Goal: Task Accomplishment & Management: Use online tool/utility

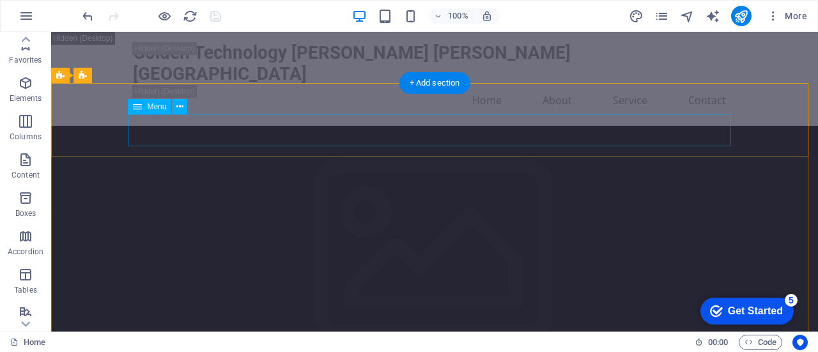
scroll to position [192, 0]
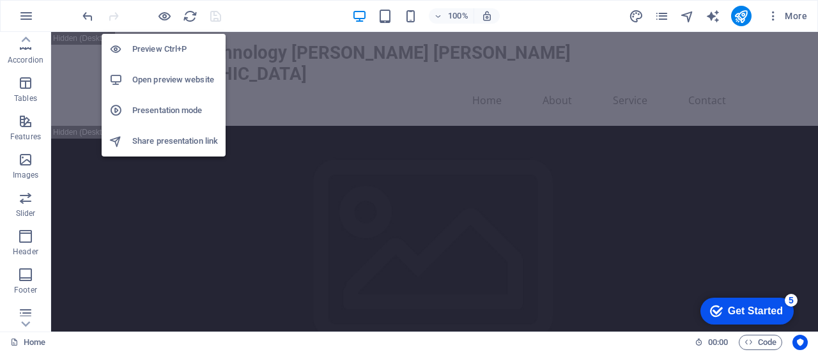
click at [166, 42] on h6 "Preview Ctrl+P" at bounding box center [175, 49] width 86 height 15
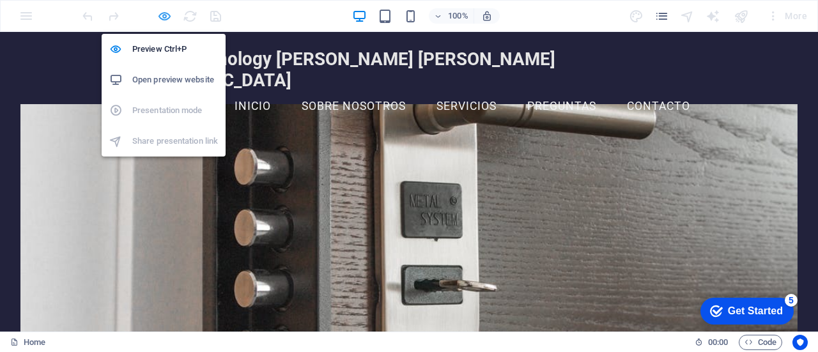
click at [164, 13] on icon "button" at bounding box center [164, 16] width 15 height 15
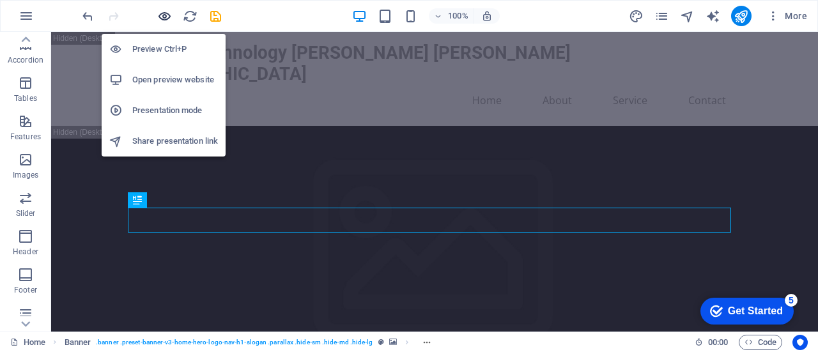
click at [167, 17] on icon "button" at bounding box center [164, 16] width 15 height 15
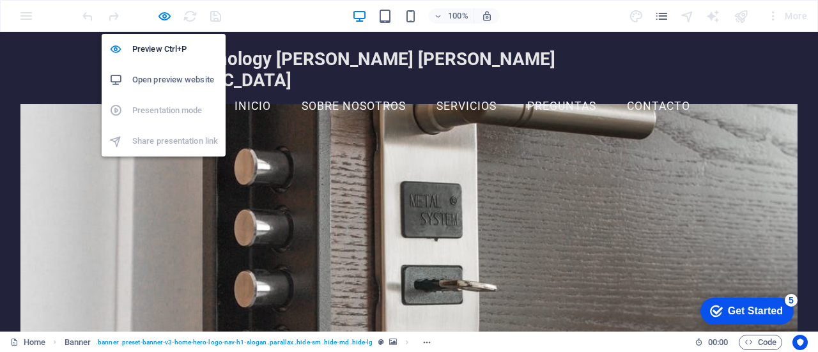
click at [160, 13] on icon "button" at bounding box center [164, 16] width 15 height 15
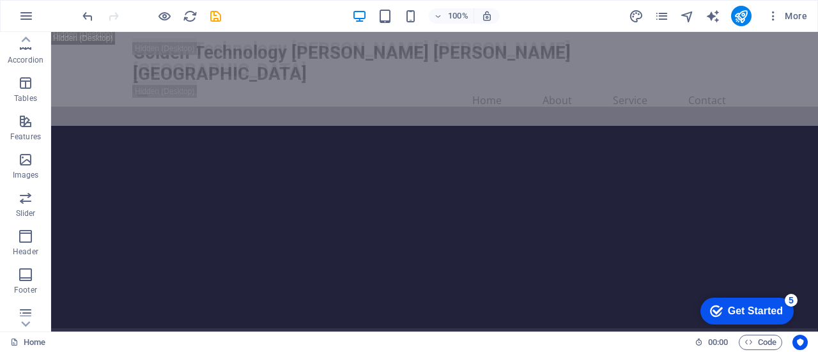
scroll to position [793, 0]
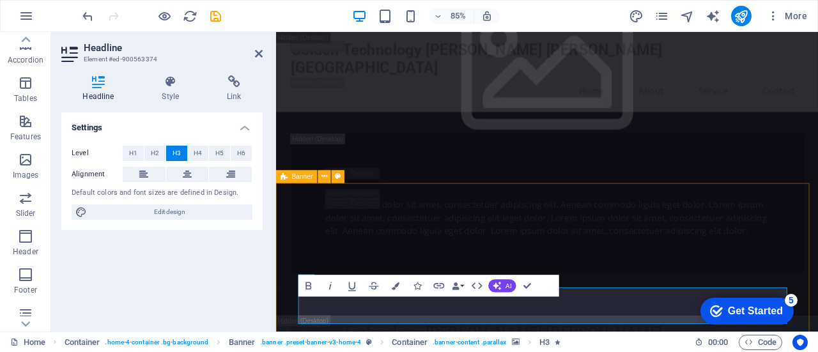
scroll to position [813, 0]
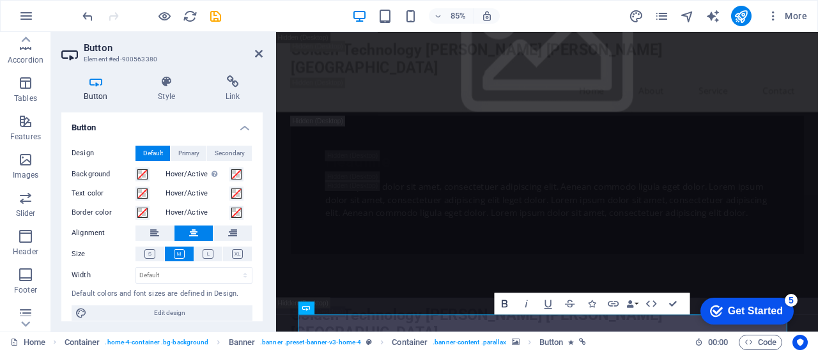
click at [503, 301] on icon "button" at bounding box center [505, 304] width 6 height 8
drag, startPoint x: 673, startPoint y: 303, endPoint x: 326, endPoint y: 88, distance: 409.2
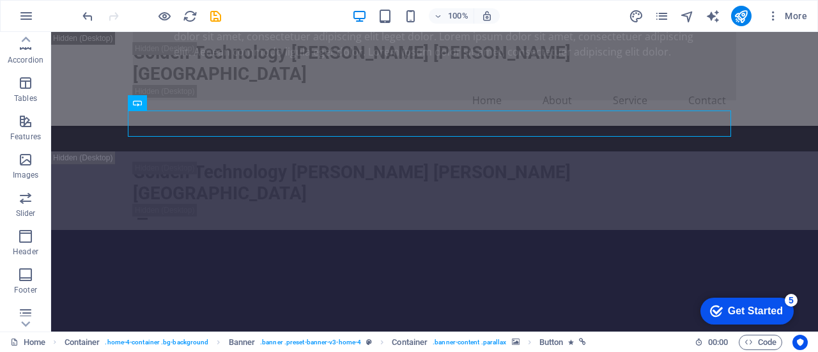
scroll to position [1001, 0]
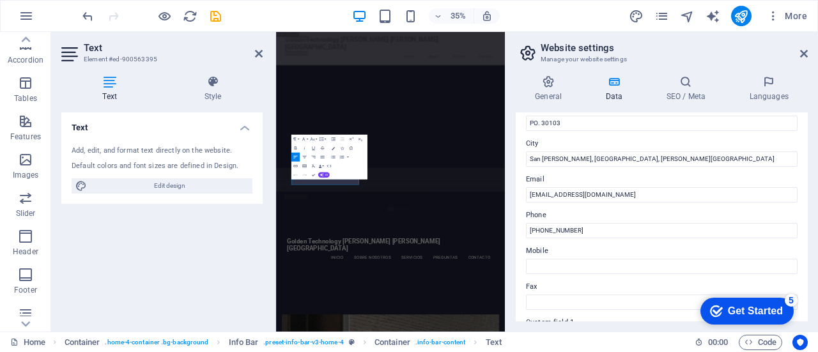
scroll to position [128, 0]
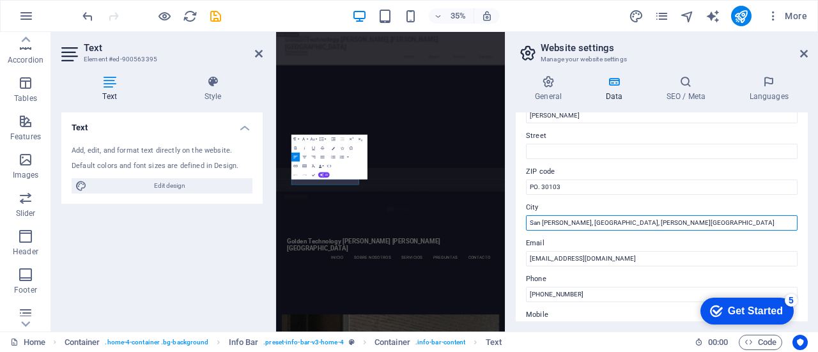
click at [641, 226] on input "San [PERSON_NAME], [GEOGRAPHIC_DATA], [PERSON_NAME][GEOGRAPHIC_DATA]" at bounding box center [662, 222] width 272 height 15
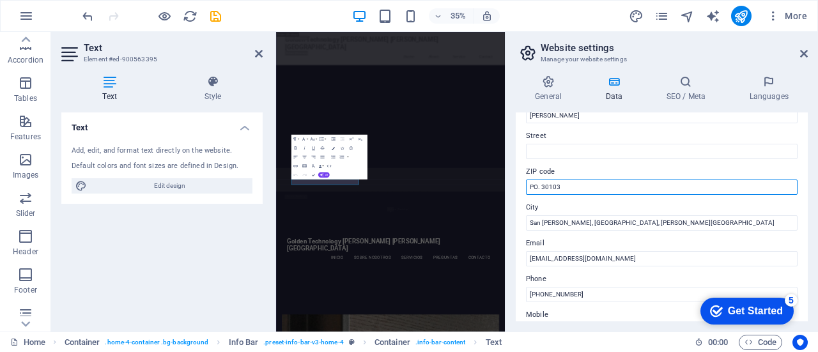
click at [528, 187] on input "PO. 30103" at bounding box center [662, 187] width 272 height 15
type input "- PO. 30103"
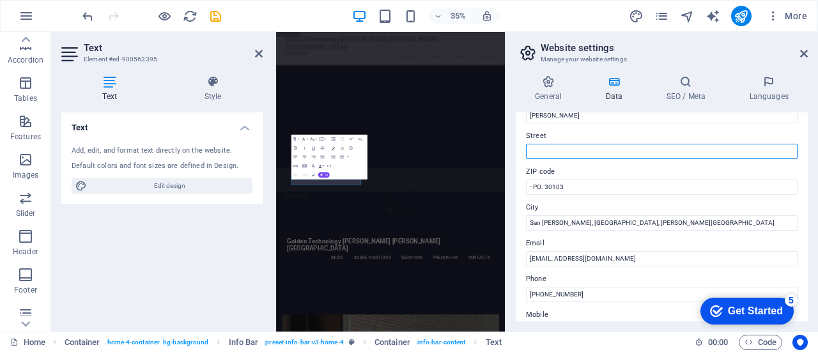
click at [567, 154] on input "Street" at bounding box center [662, 151] width 272 height 15
type input "Cartago"
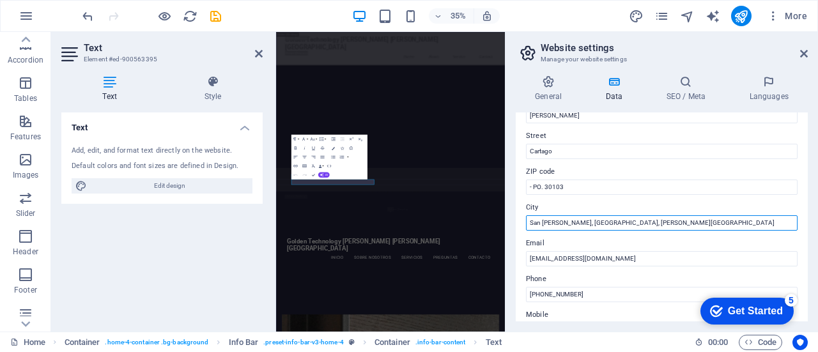
click at [573, 224] on input "San [PERSON_NAME], [GEOGRAPHIC_DATA], [PERSON_NAME][GEOGRAPHIC_DATA]" at bounding box center [662, 222] width 272 height 15
type input "[GEOGRAPHIC_DATA][PERSON_NAME], [PERSON_NAME][GEOGRAPHIC_DATA]"
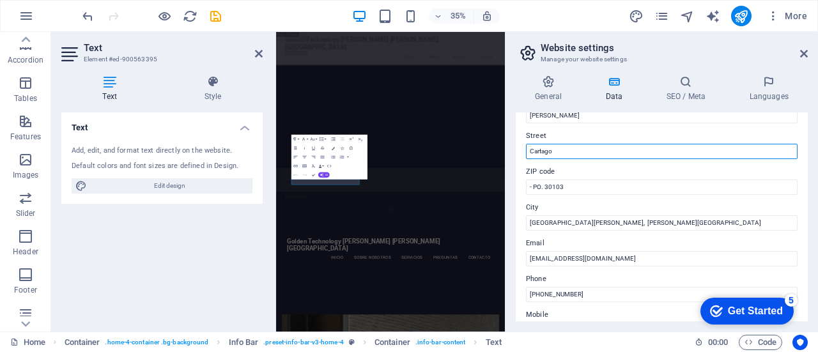
drag, startPoint x: 567, startPoint y: 153, endPoint x: 519, endPoint y: 155, distance: 48.0
click at [519, 155] on div "Contact data for this website. This can be used everywhere on the website and w…" at bounding box center [662, 216] width 292 height 209
type input "San [PERSON_NAME]"
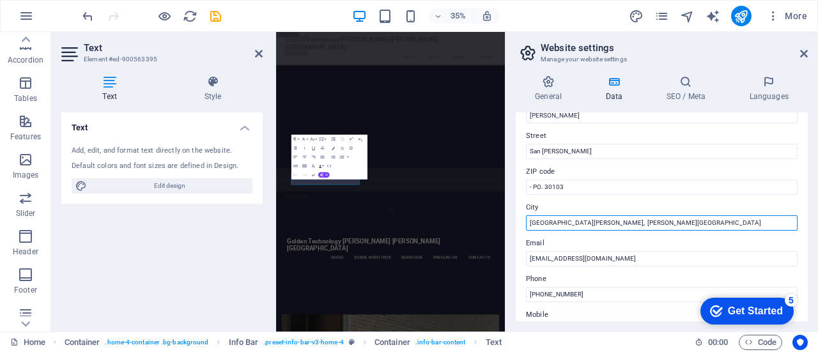
click at [555, 222] on input "[GEOGRAPHIC_DATA][PERSON_NAME], [PERSON_NAME][GEOGRAPHIC_DATA]" at bounding box center [662, 222] width 272 height 15
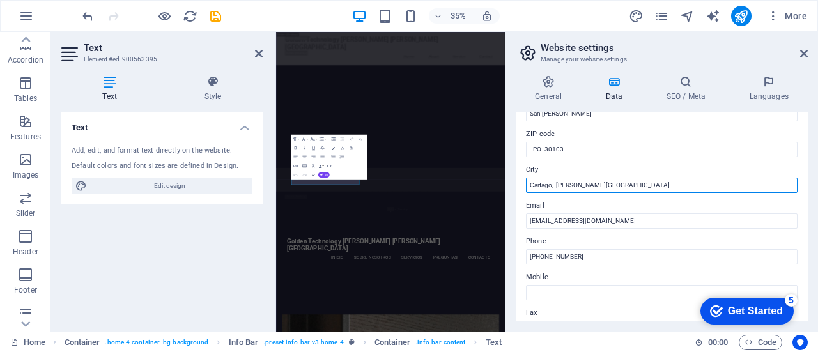
scroll to position [192, 0]
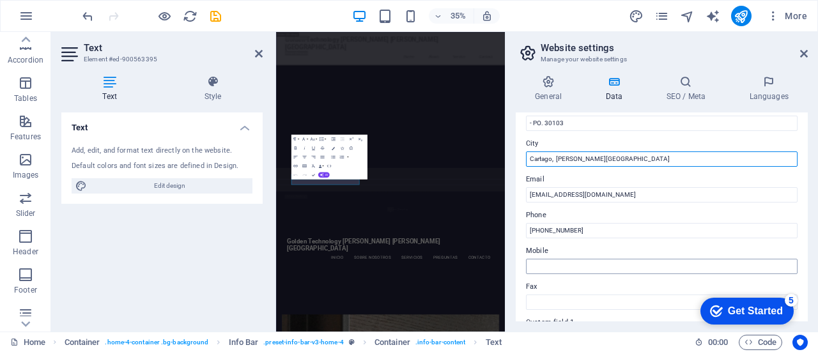
type input "Cartago, [PERSON_NAME][GEOGRAPHIC_DATA]"
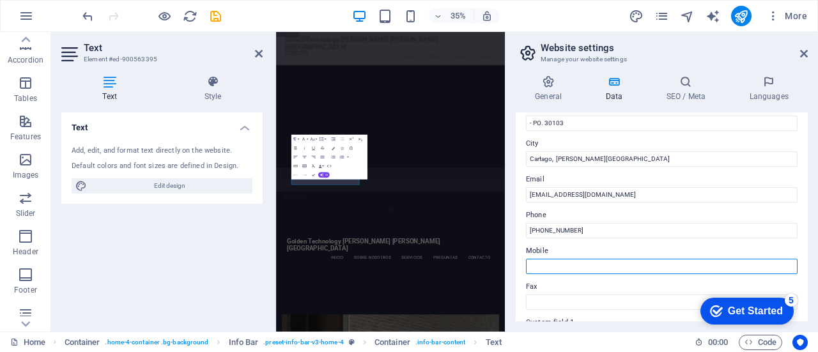
click at [553, 269] on input "Mobile" at bounding box center [662, 266] width 272 height 15
type input "7"
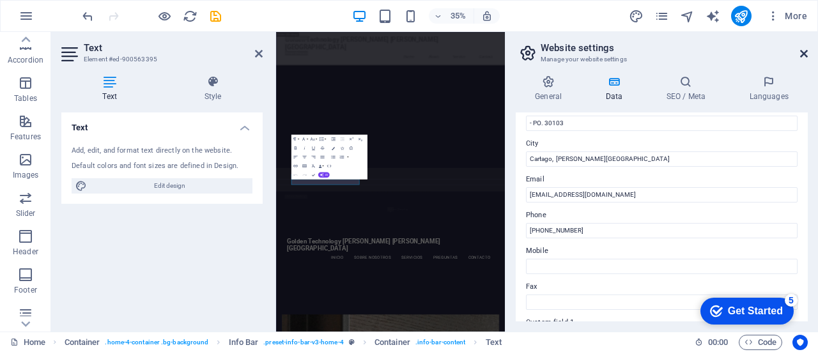
click at [805, 50] on icon at bounding box center [804, 54] width 8 height 10
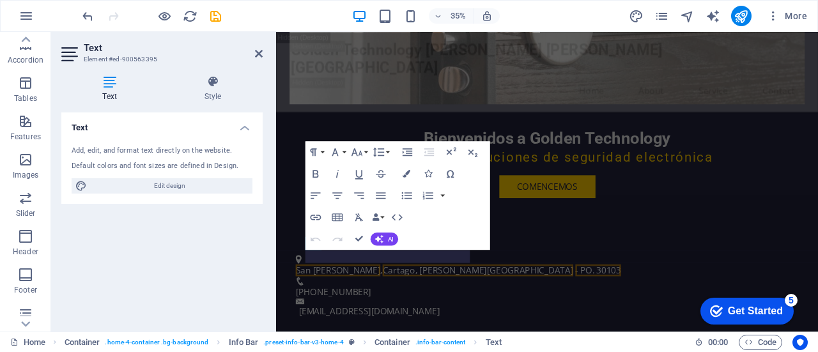
scroll to position [1050, 0]
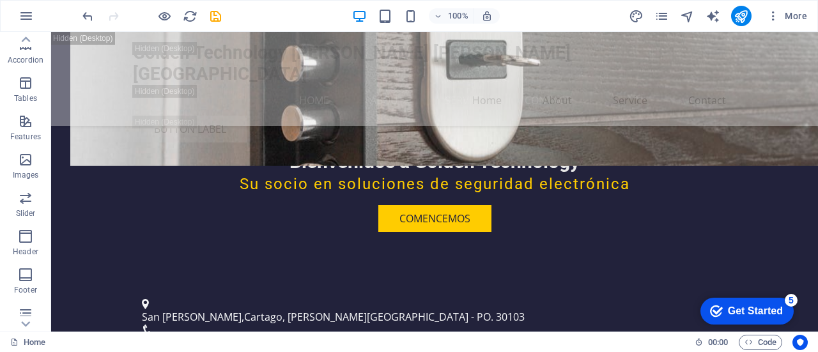
scroll to position [2112, 0]
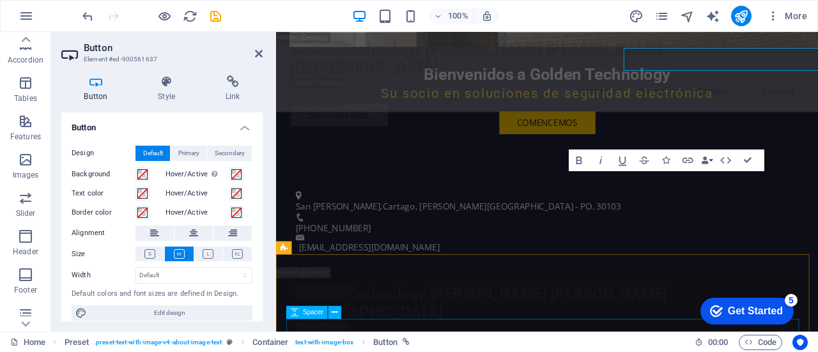
scroll to position [2374, 0]
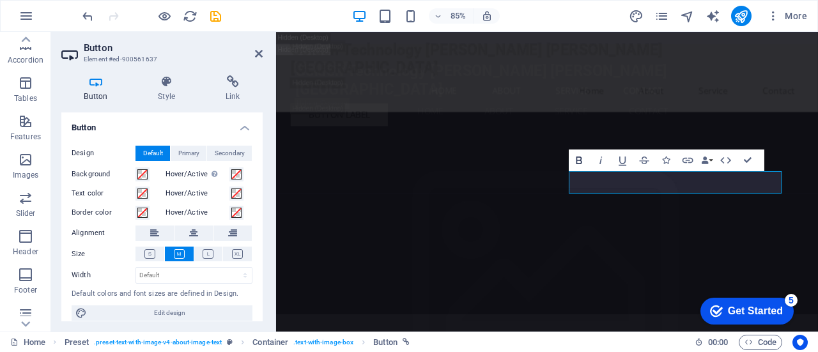
click at [580, 159] on icon "button" at bounding box center [579, 160] width 6 height 8
drag, startPoint x: 749, startPoint y: 162, endPoint x: 751, endPoint y: 134, distance: 28.2
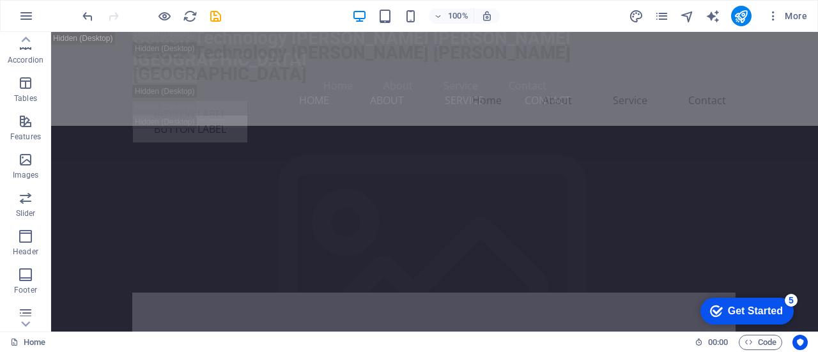
scroll to position [3315, 0]
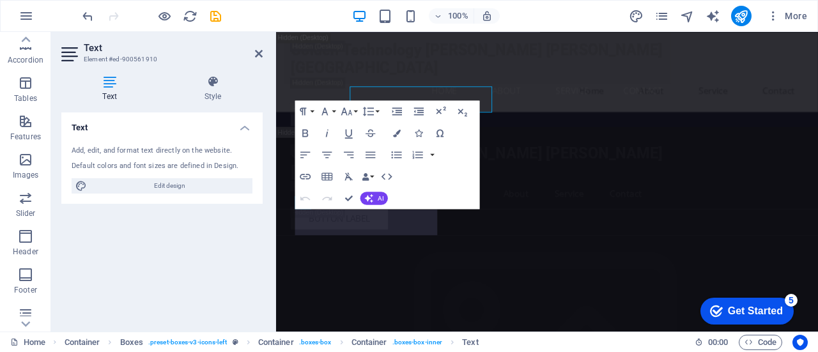
scroll to position [3459, 0]
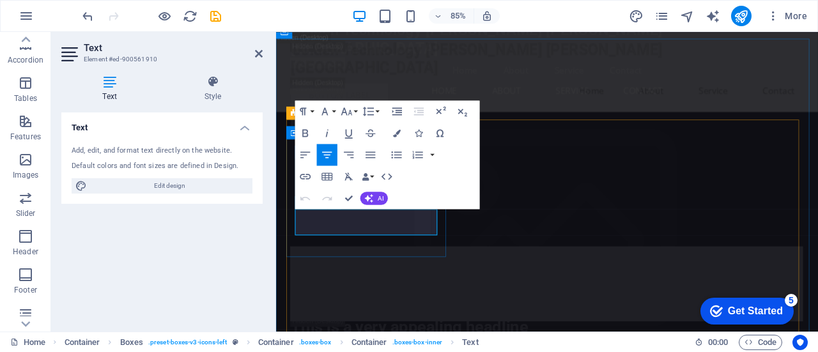
copy p "Real-time monitoring services to keep your premises safe 24/7."
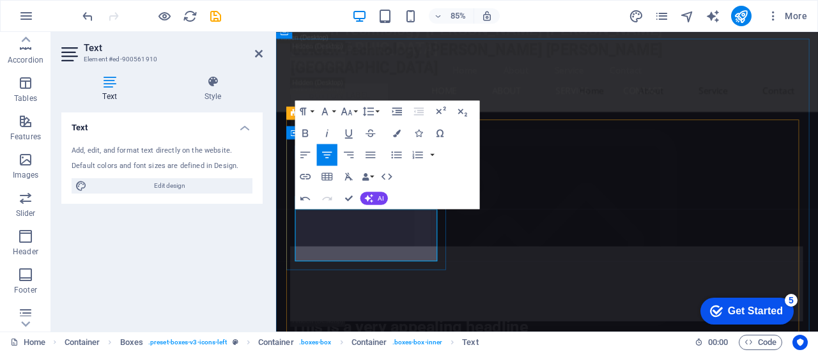
scroll to position [1035, 2]
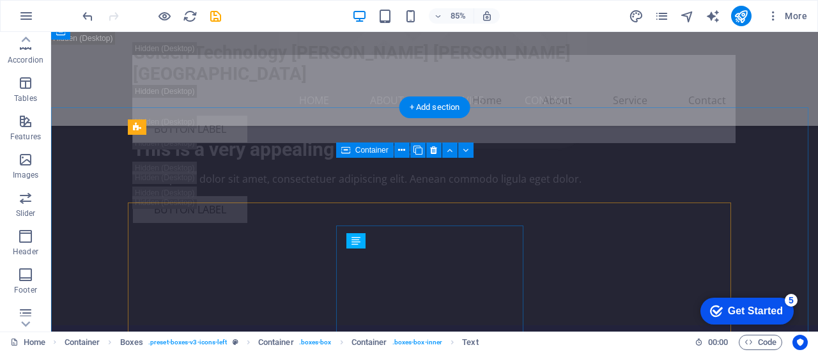
scroll to position [3315, 0]
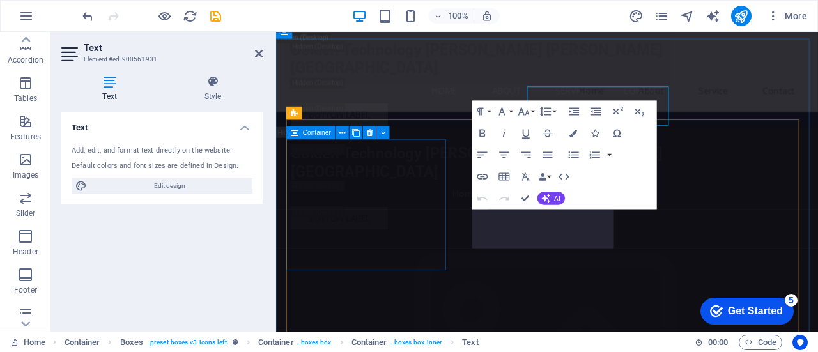
scroll to position [3459, 0]
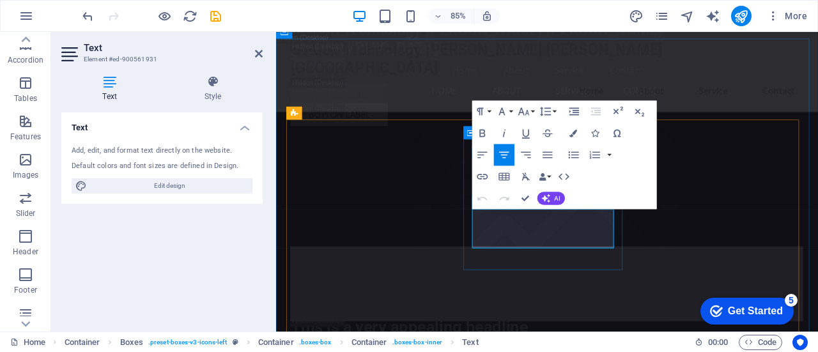
copy p "Cutting-edge surveillance technology for effective crime prevention."
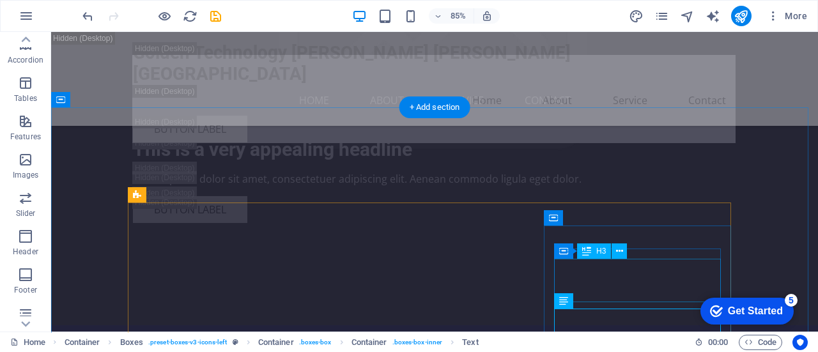
scroll to position [3315, 0]
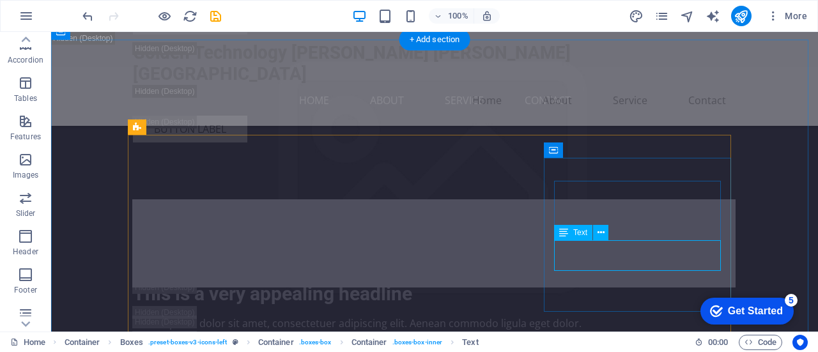
drag, startPoint x: 593, startPoint y: 260, endPoint x: 436, endPoint y: 296, distance: 160.6
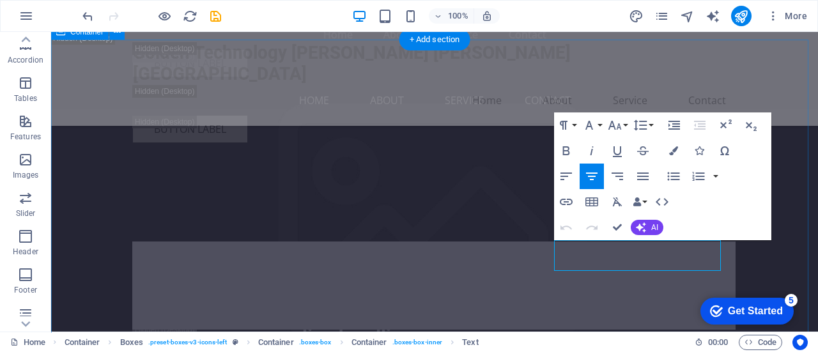
copy p "State-of-the-art alarm systems that alert you instantly to emergencies."
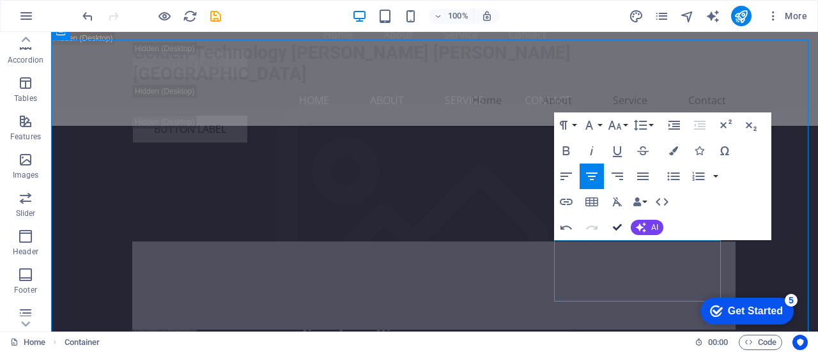
click at [619, 227] on icon "button" at bounding box center [617, 227] width 9 height 9
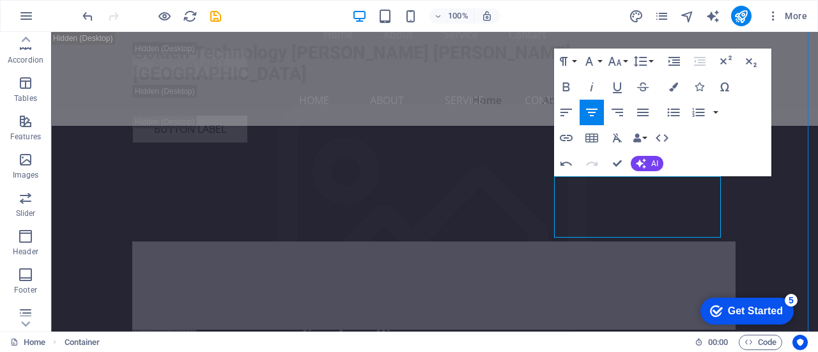
scroll to position [3379, 0]
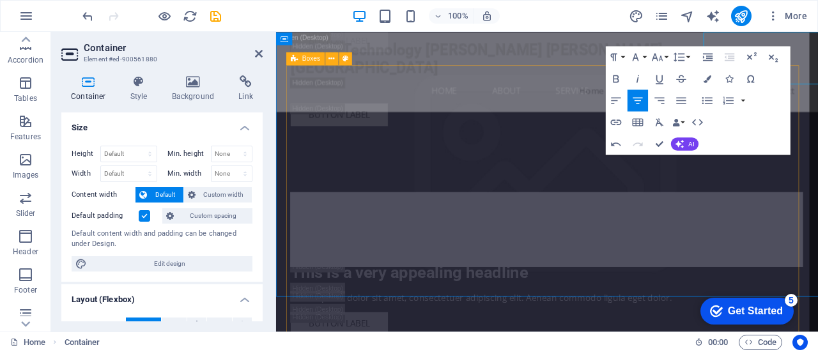
scroll to position [764, 2]
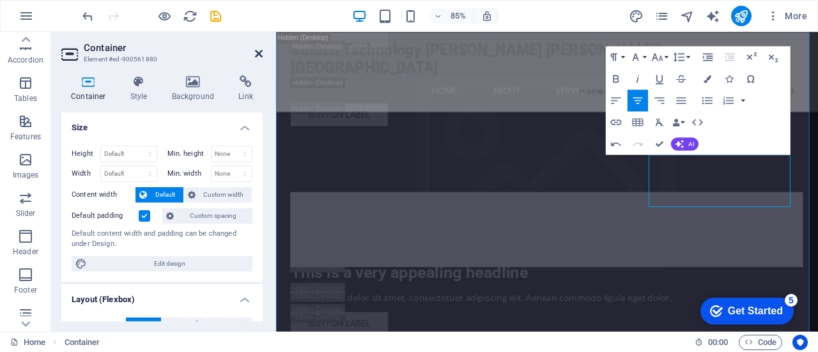
click at [258, 53] on icon at bounding box center [259, 54] width 8 height 10
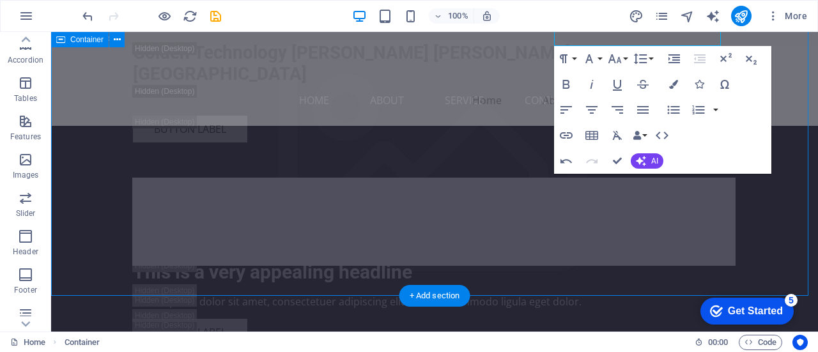
scroll to position [3570, 0]
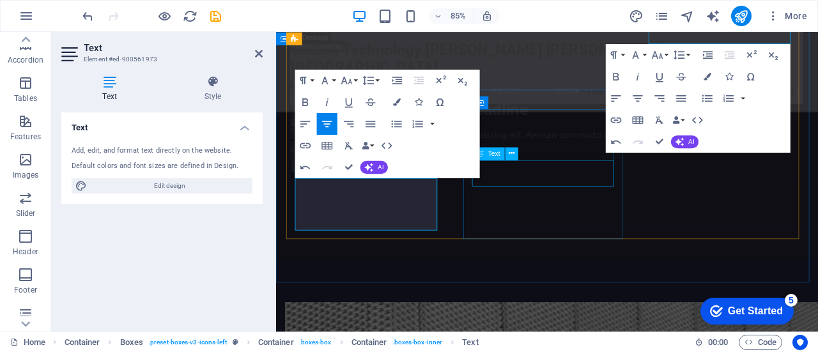
scroll to position [792, 2]
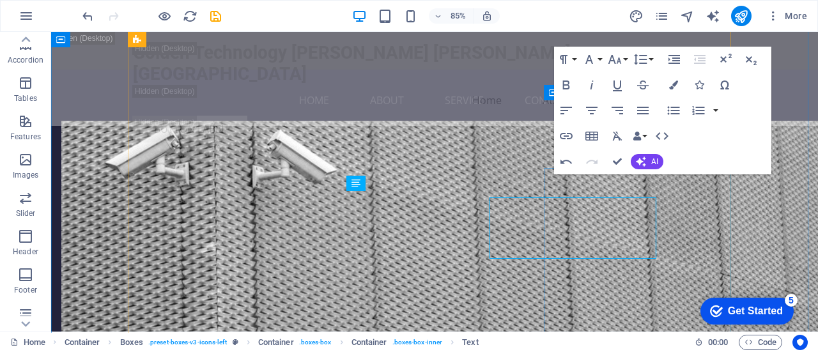
scroll to position [3570, 0]
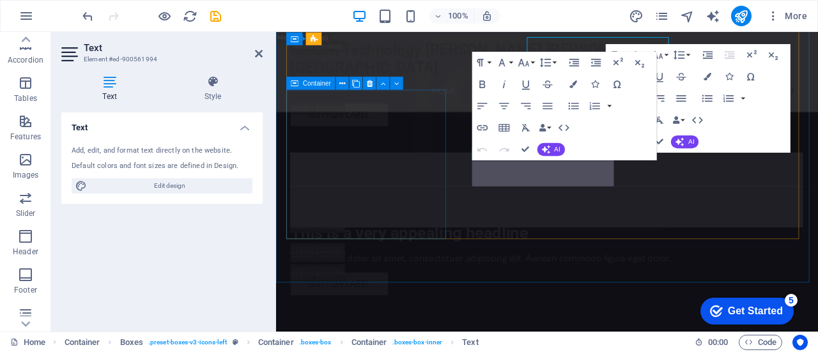
scroll to position [3715, 0]
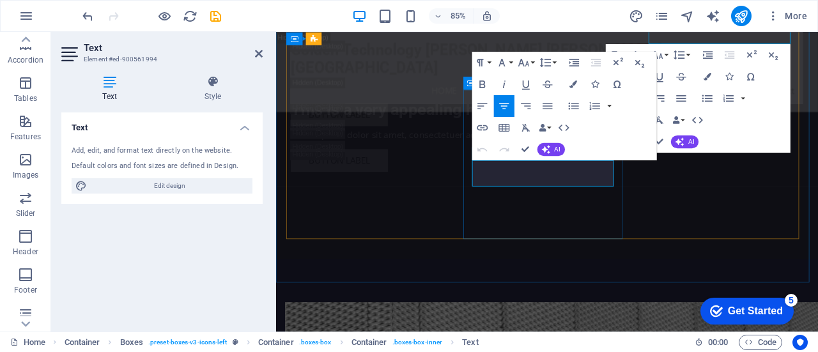
copy p "Advanced access control systems to safeguard your assets."
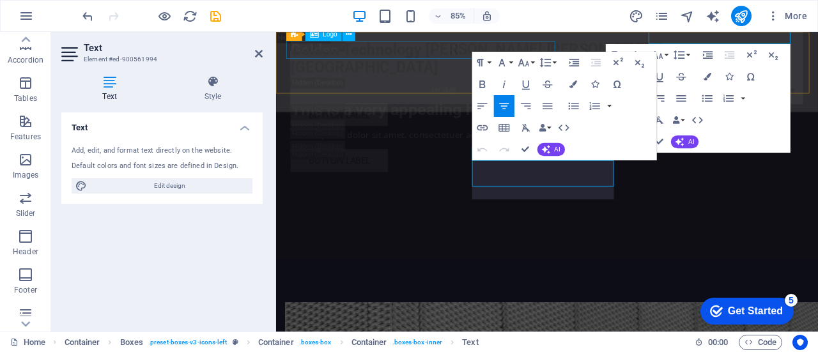
scroll to position [519, 2]
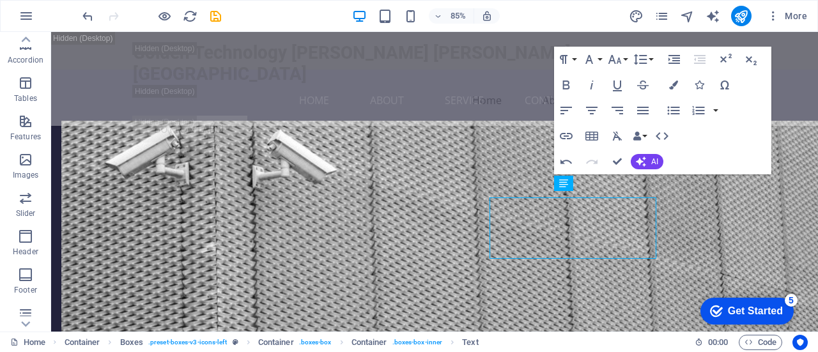
scroll to position [3570, 0]
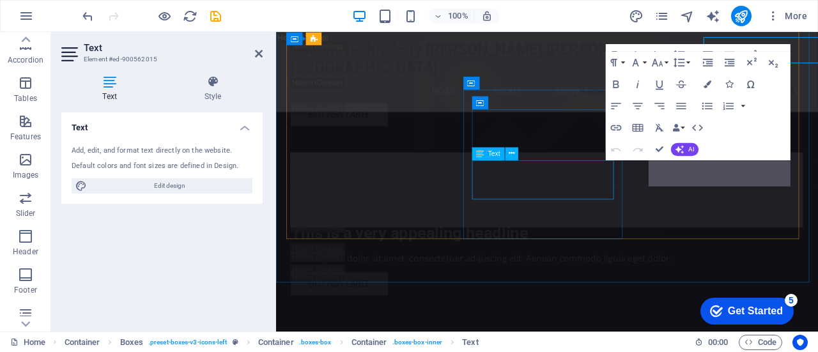
scroll to position [3715, 0]
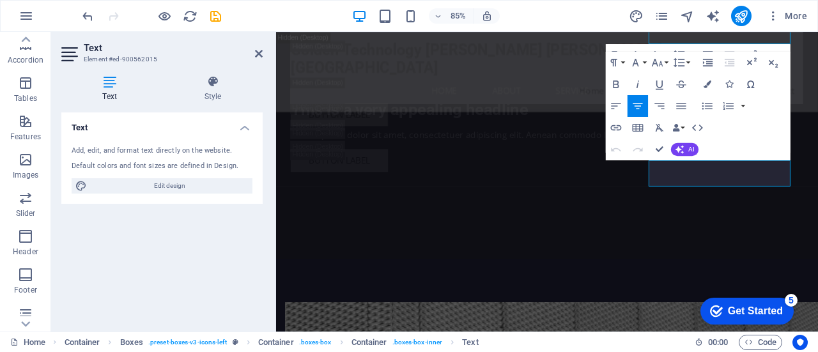
copy p "Professional advice on improving your overall security posture."
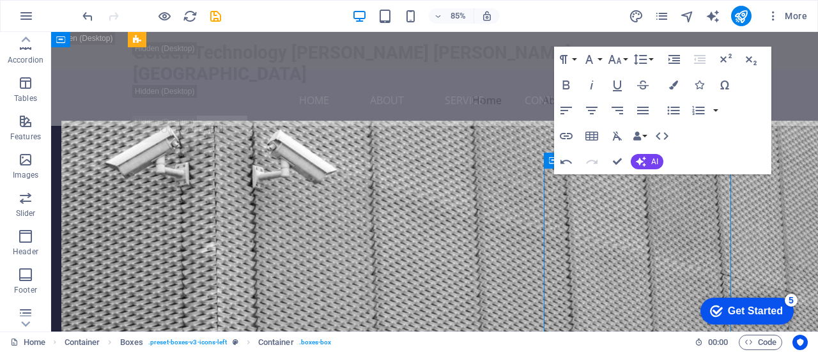
scroll to position [3570, 0]
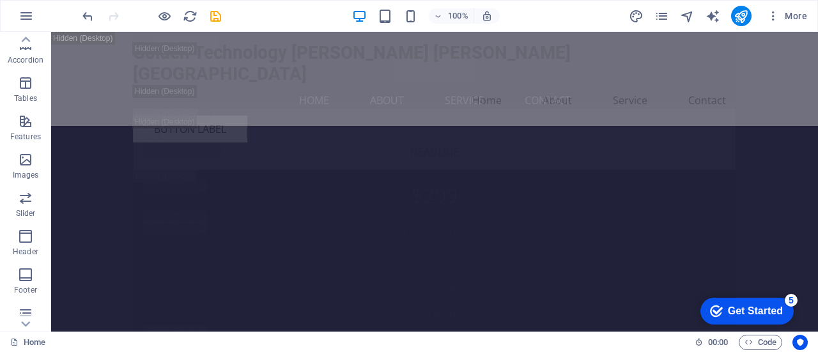
scroll to position [12012, 0]
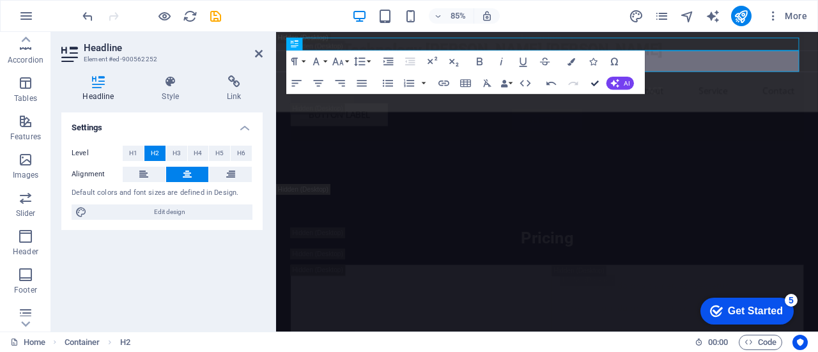
click at [594, 84] on icon "button" at bounding box center [595, 83] width 8 height 8
click at [171, 83] on icon at bounding box center [171, 81] width 60 height 13
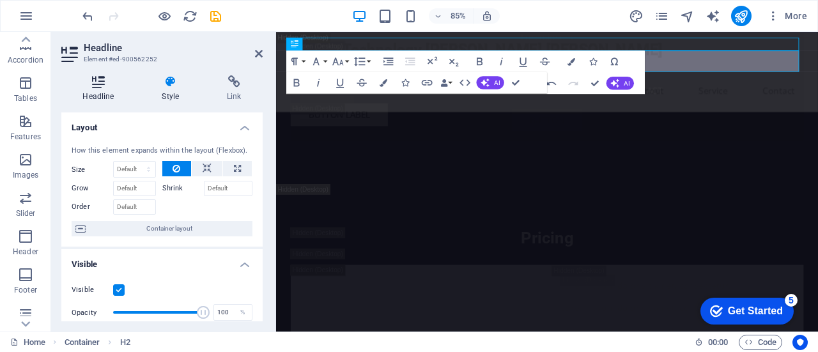
click at [100, 84] on icon at bounding box center [98, 81] width 74 height 13
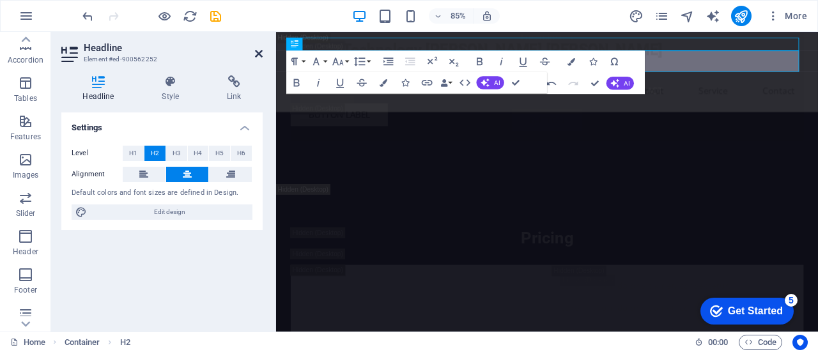
drag, startPoint x: 258, startPoint y: 53, endPoint x: 207, endPoint y: 21, distance: 60.3
click at [258, 53] on icon at bounding box center [259, 54] width 8 height 10
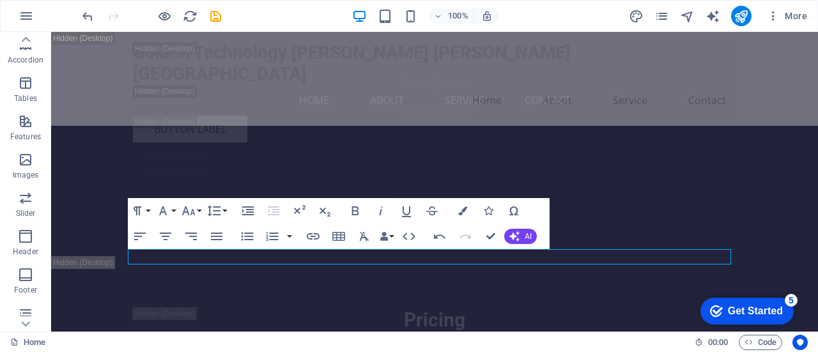
scroll to position [11916, 0]
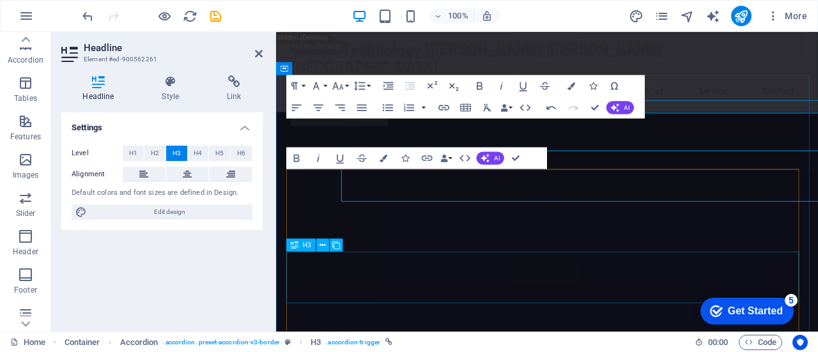
scroll to position [12002, 0]
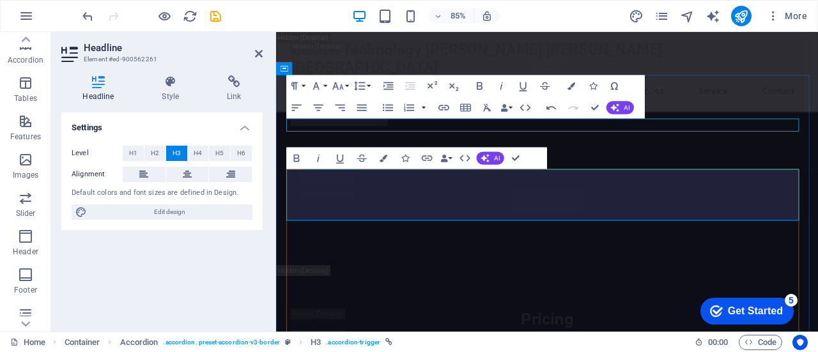
copy link "What types of electronic security solutions do you offer?"
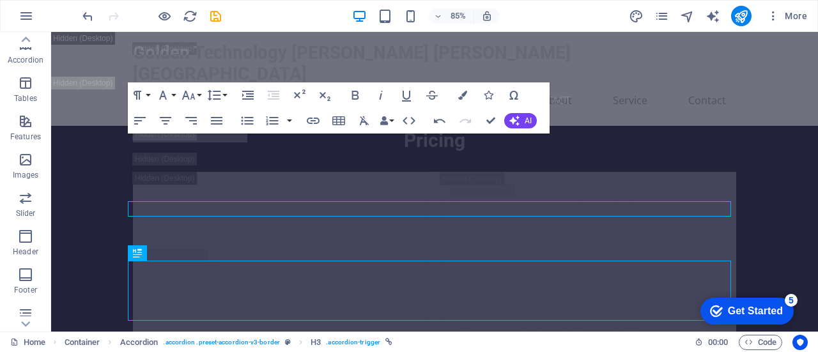
scroll to position [11981, 0]
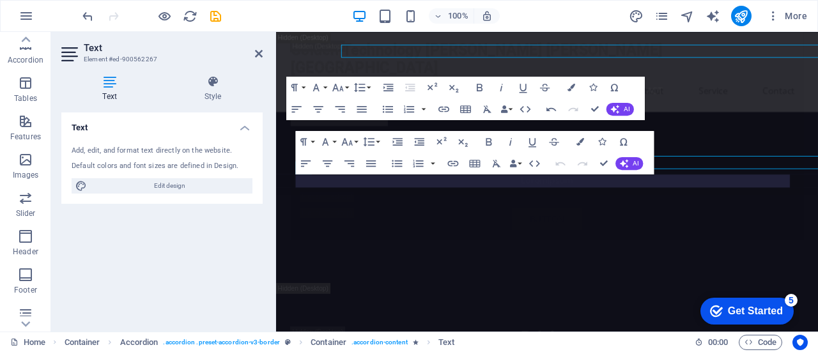
scroll to position [12067, 0]
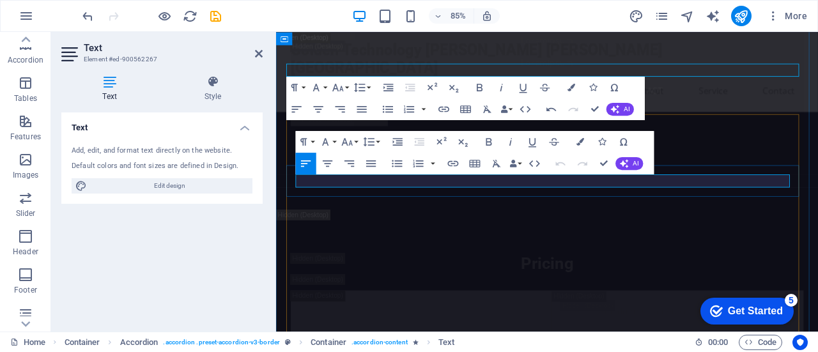
copy p "We provide a wide range of solutions including monitoring, surveillance, alarms…"
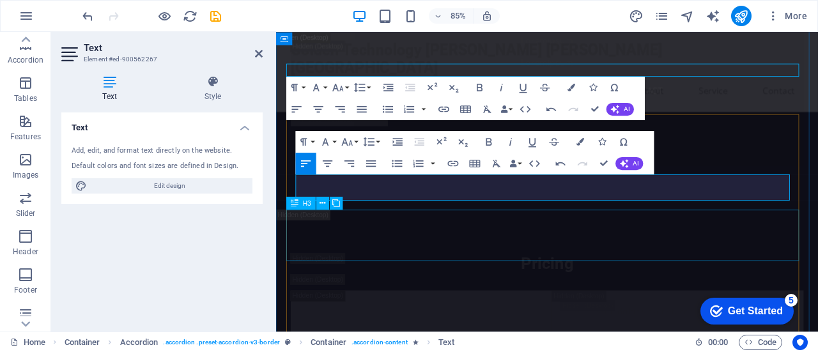
scroll to position [1163, 2]
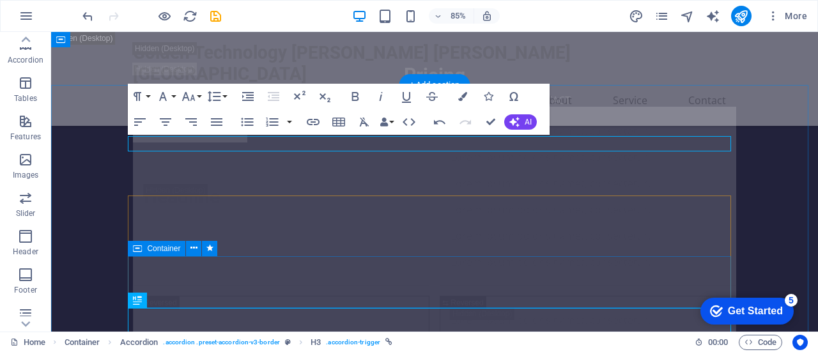
scroll to position [12045, 0]
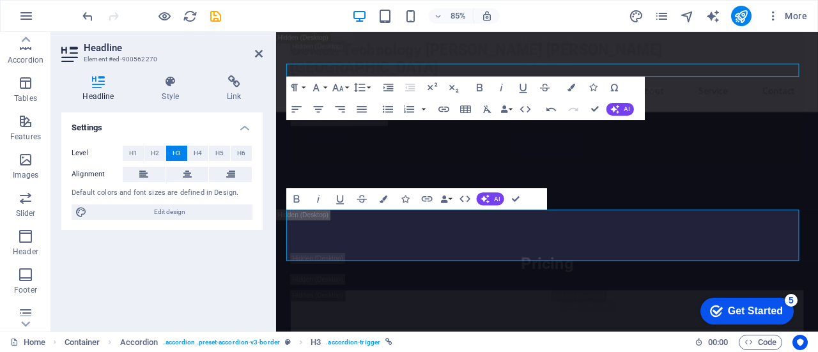
scroll to position [90, 3]
drag, startPoint x: 415, startPoint y: 320, endPoint x: 621, endPoint y: 275, distance: 211.2
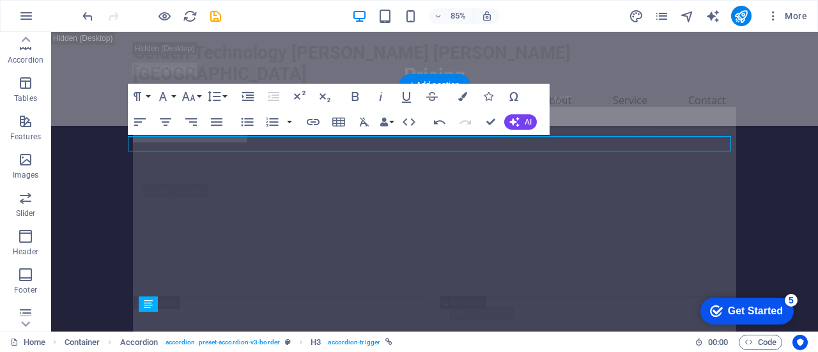
scroll to position [12045, 0]
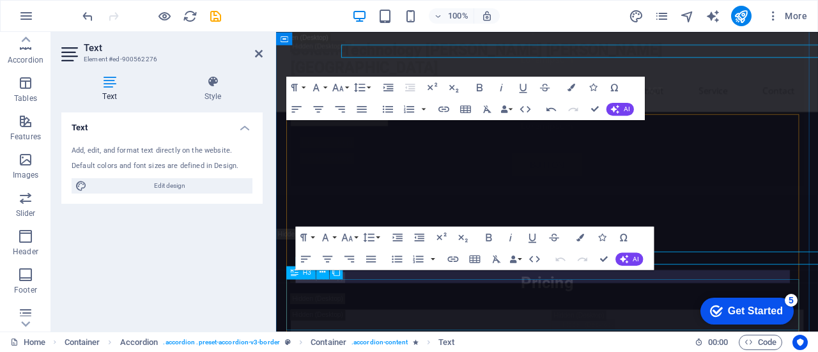
scroll to position [12067, 0]
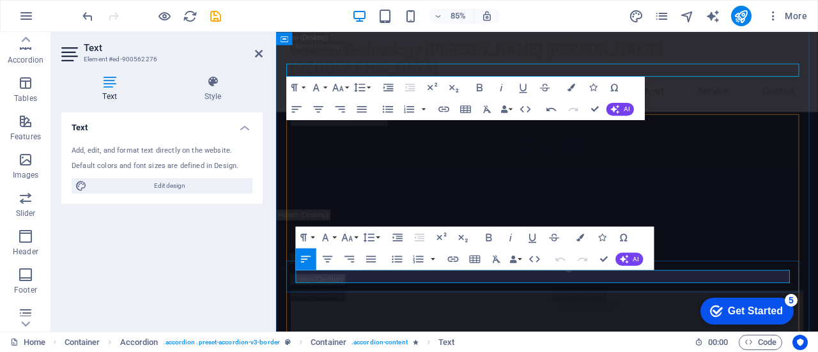
copy p "You can schedule a consultation by contacting us through our website or calling…"
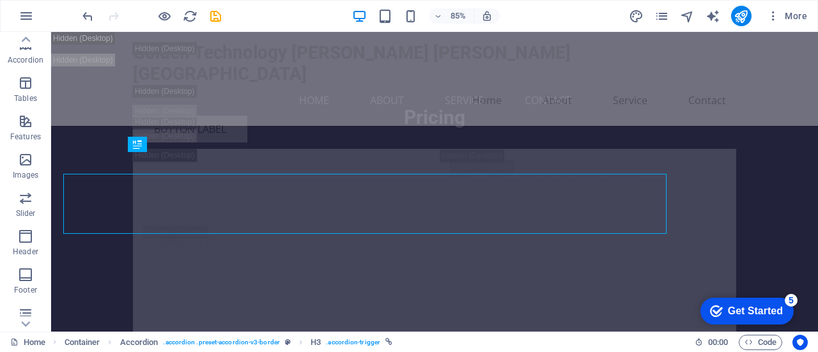
scroll to position [12232, 0]
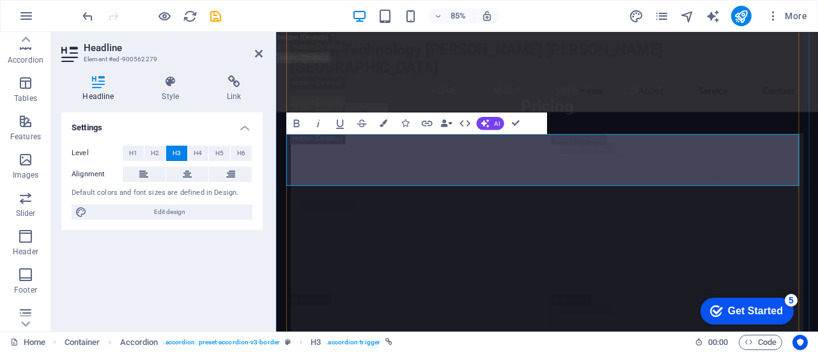
scroll to position [248, 3]
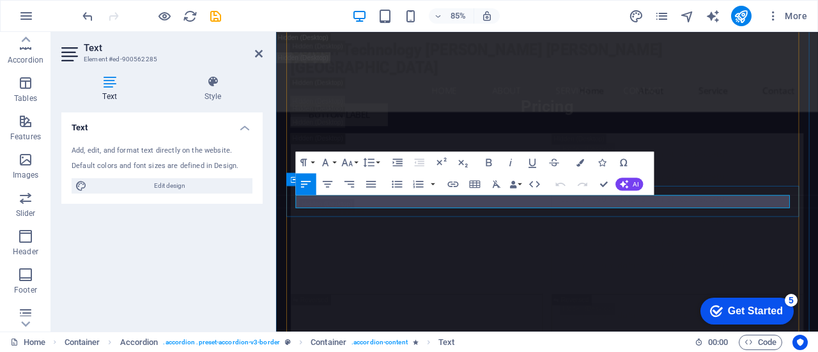
drag, startPoint x: 608, startPoint y: 230, endPoint x: 295, endPoint y: 227, distance: 313.7
copy p "Yes, we tailor our security systems to meet your specific needs."
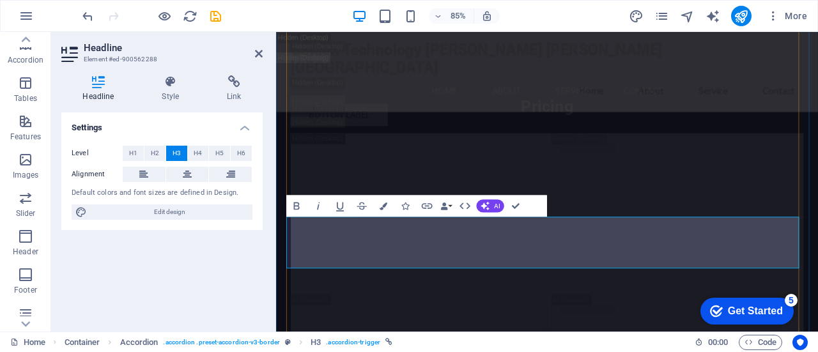
scroll to position [0, 3]
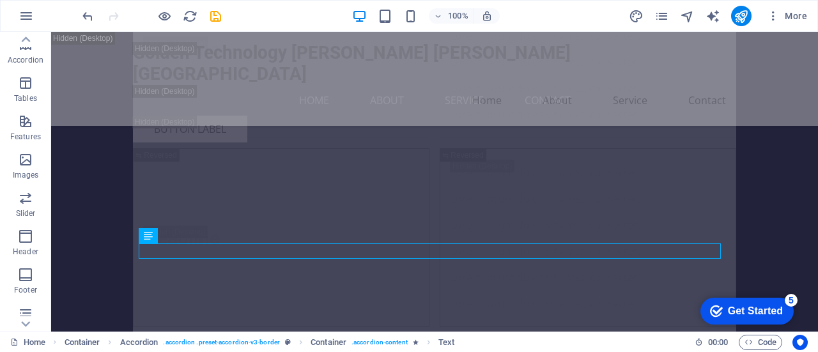
scroll to position [12308, 0]
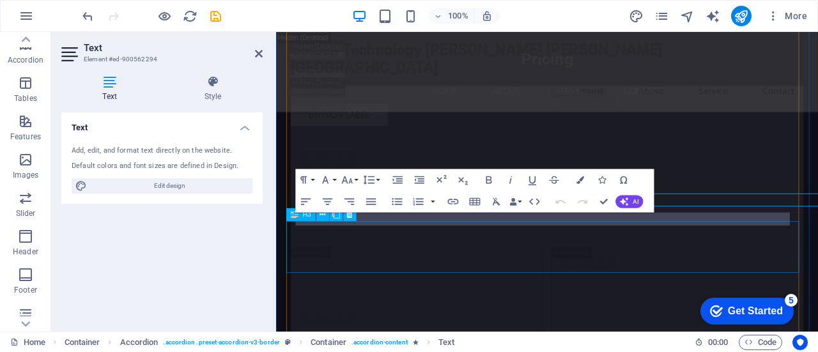
scroll to position [12329, 0]
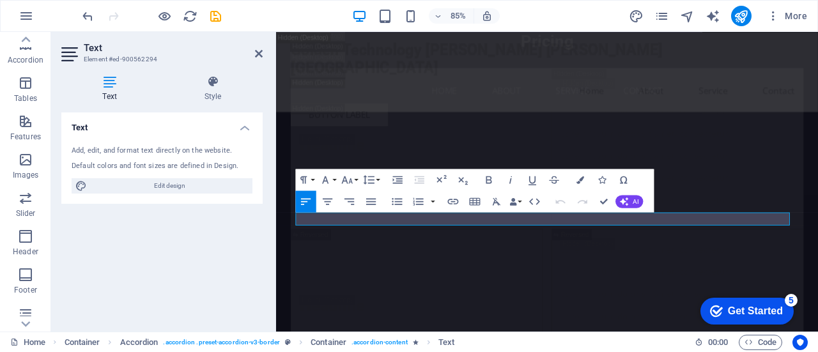
drag, startPoint x: 531, startPoint y: 252, endPoint x: 520, endPoint y: 249, distance: 11.5
copy p "We proudly serve clients throughout [PERSON_NAME][GEOGRAPHIC_DATA]."
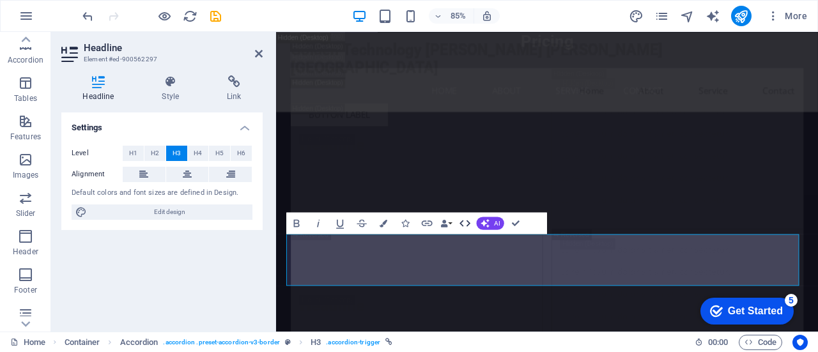
scroll to position [291, 3]
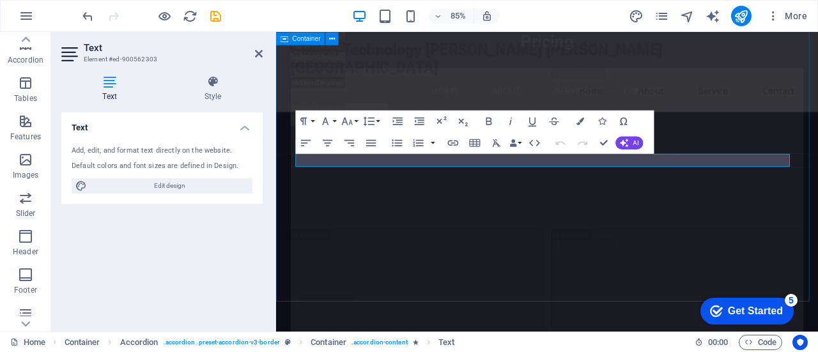
scroll to position [12495, 0]
drag, startPoint x: 762, startPoint y: 180, endPoint x: 296, endPoint y: 187, distance: 465.2
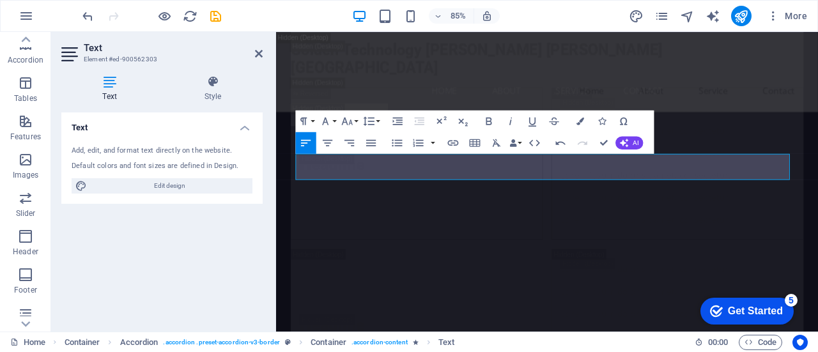
scroll to position [1092, 2]
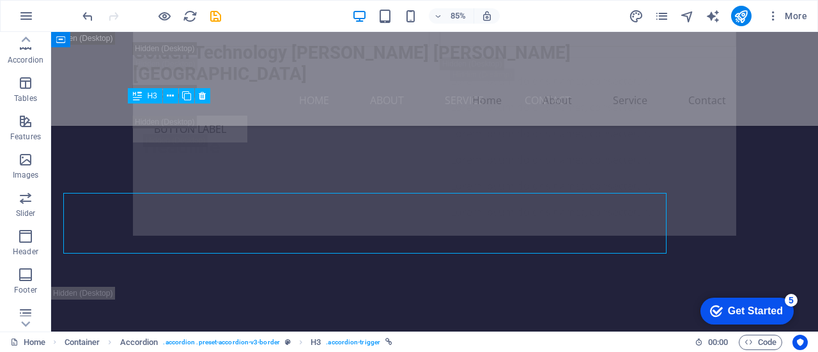
scroll to position [12474, 0]
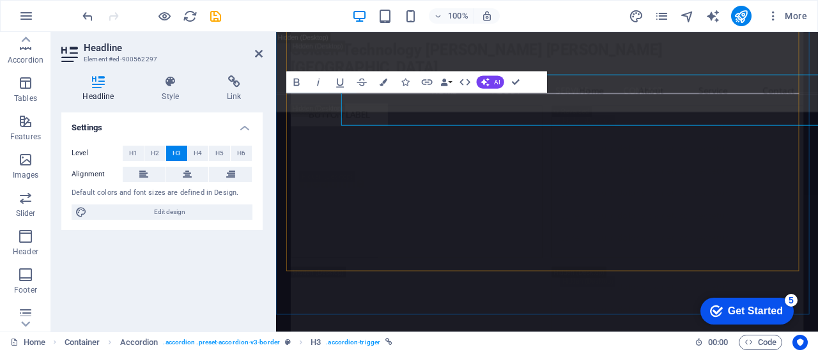
scroll to position [12495, 0]
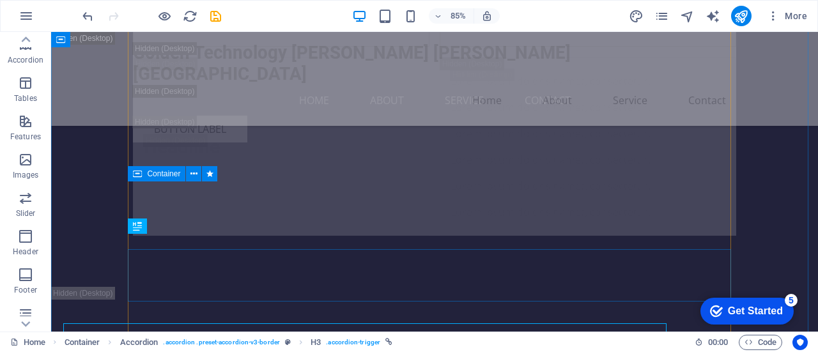
scroll to position [12474, 0]
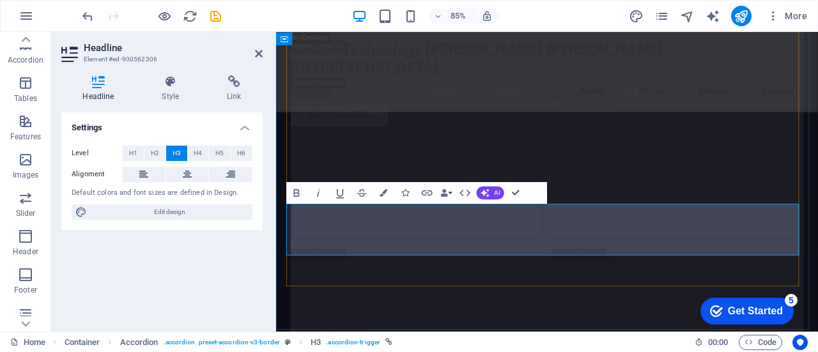
scroll to position [61, 3]
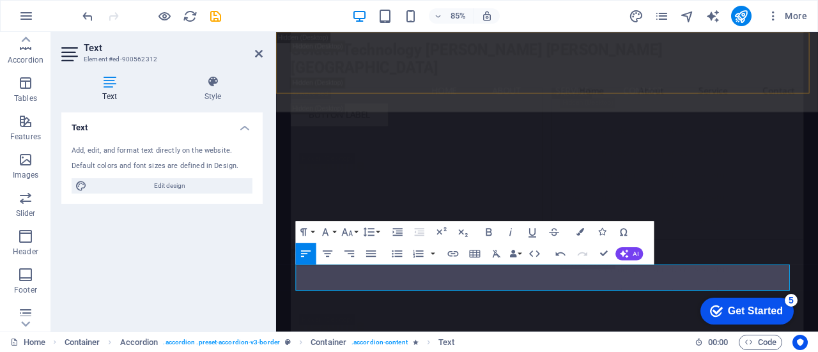
scroll to position [1206, 2]
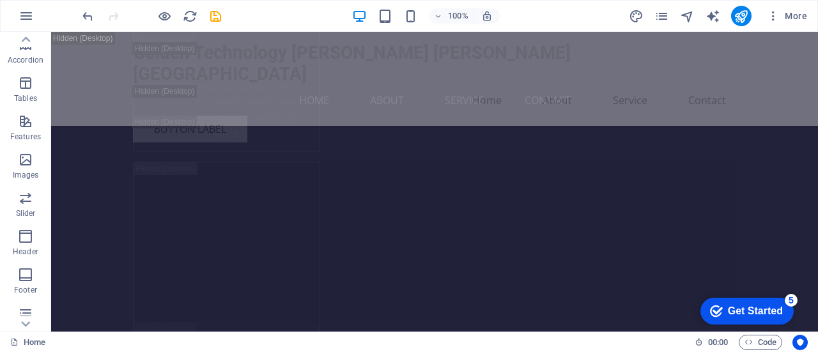
scroll to position [16191, 0]
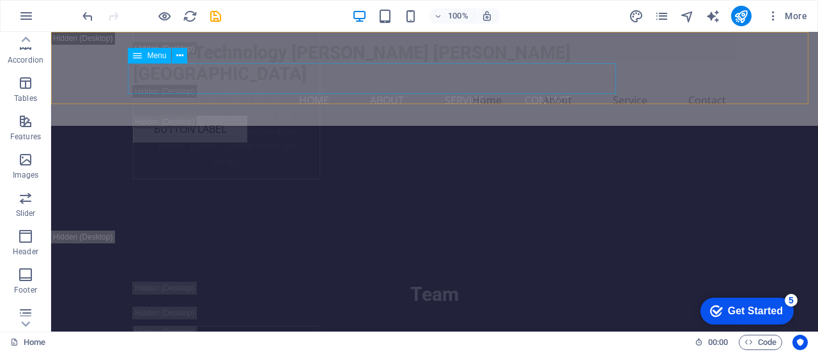
click at [417, 92] on nav "Home About Service Contact" at bounding box center [434, 100] width 603 height 31
select select
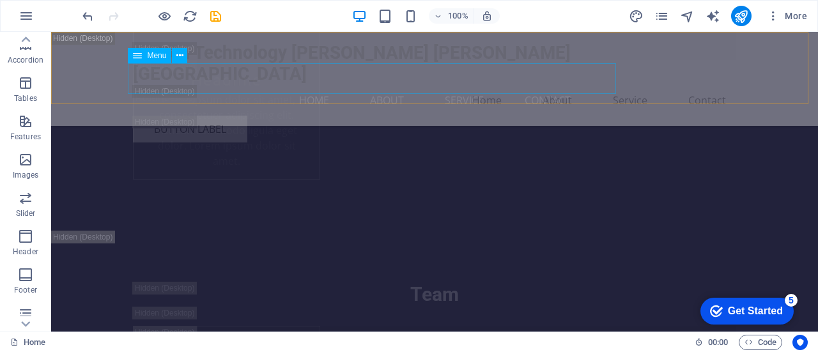
select select
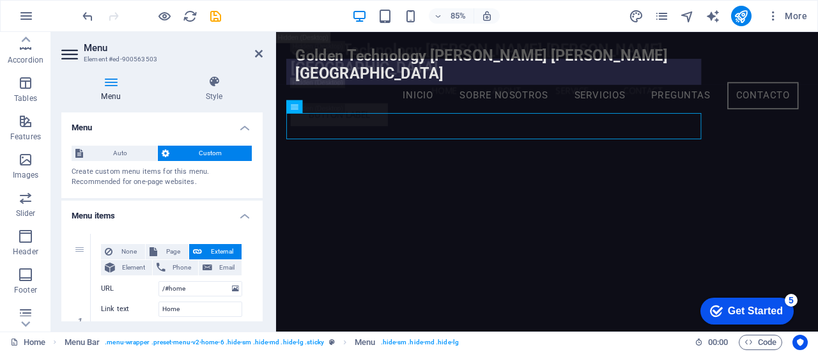
scroll to position [16063, 0]
